Goal: Use online tool/utility: Utilize a website feature to perform a specific function

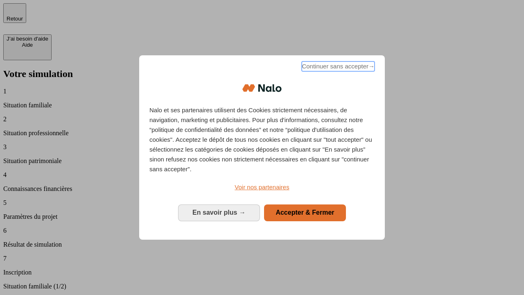
click at [338, 68] on span "Continuer sans accepter →" at bounding box center [338, 66] width 73 height 10
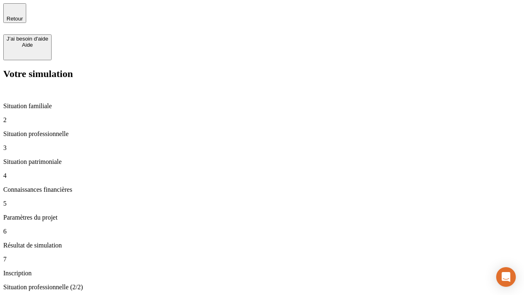
type input "70 000"
type input "1 000"
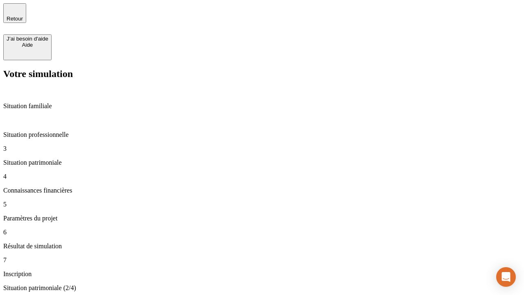
type input "800"
type input "6"
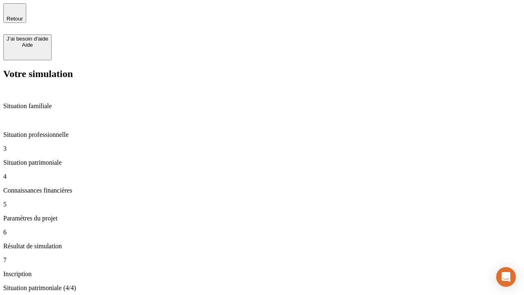
type input "400"
type input "3"
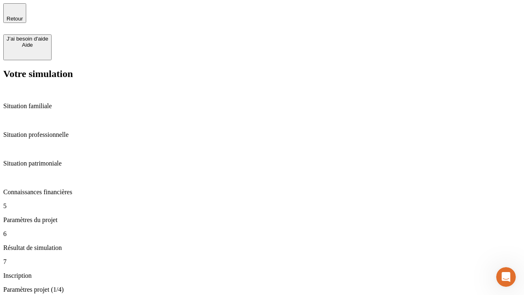
type input "35"
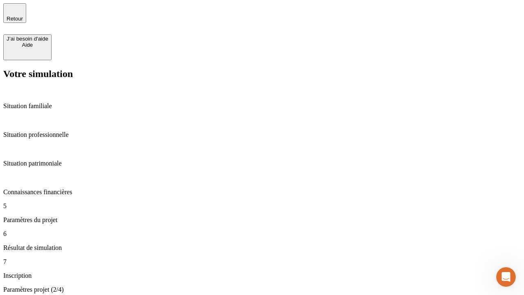
type input "500"
type input "640"
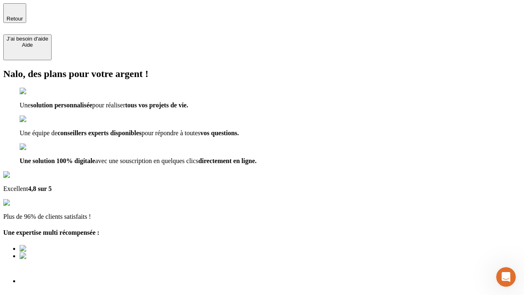
type input "[EMAIL_ADDRESS][DOMAIN_NAME]"
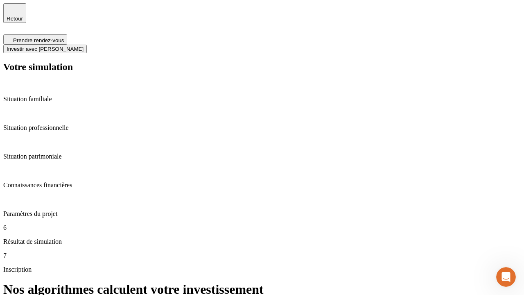
scroll to position [3, 0]
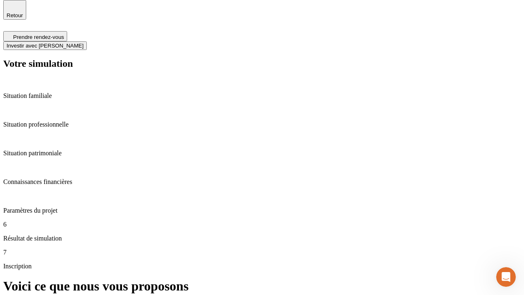
click at [84, 43] on span "Investir avec [PERSON_NAME]" at bounding box center [45, 46] width 77 height 6
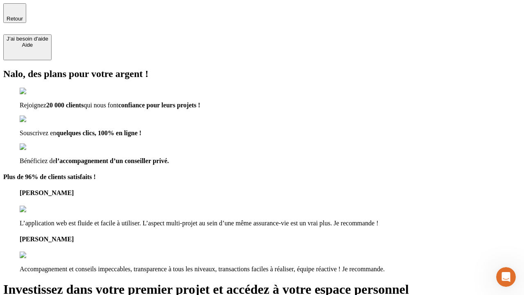
type input "abc"
